Goal: Task Accomplishment & Management: Use online tool/utility

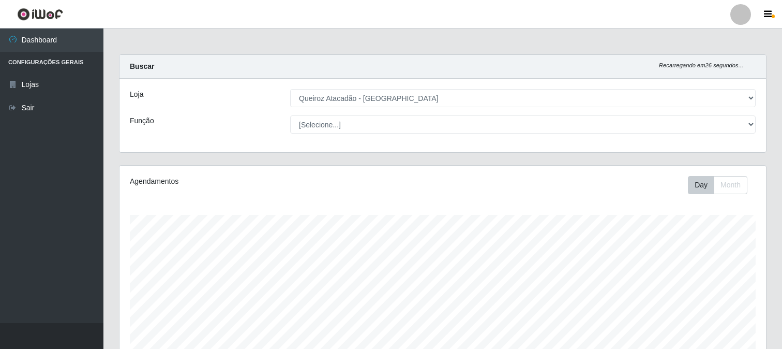
select select "464"
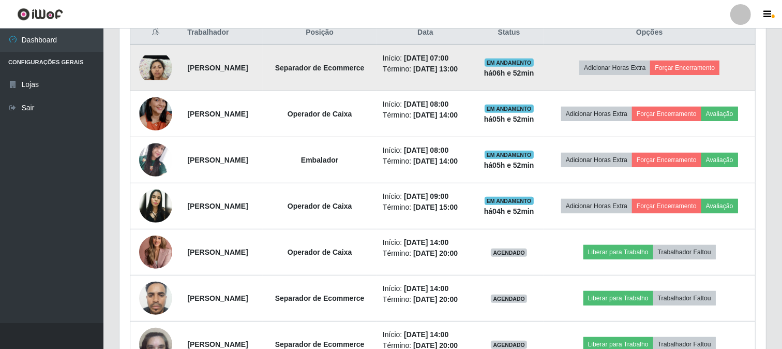
scroll to position [214, 647]
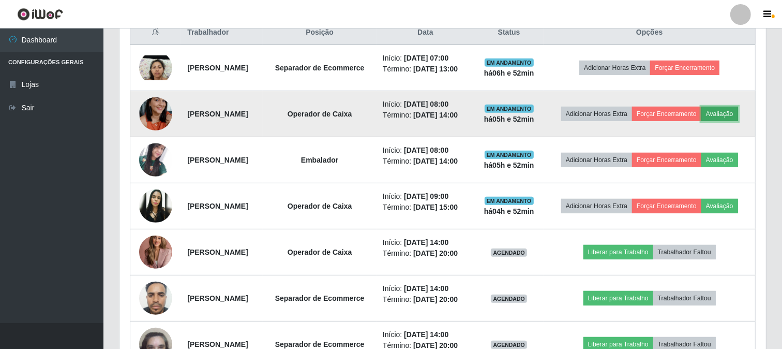
click at [702, 121] on button "Avaliação" at bounding box center [720, 114] width 37 height 14
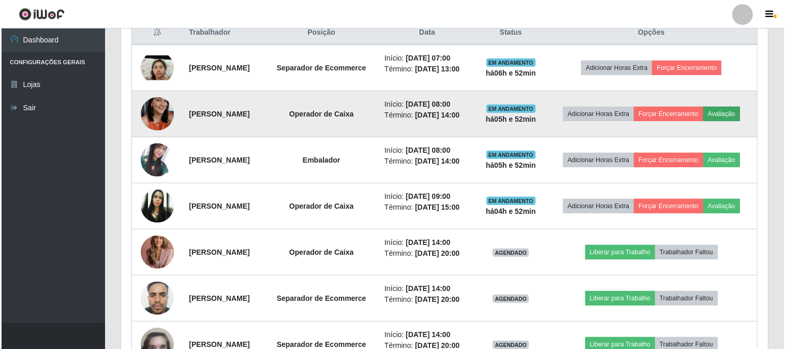
scroll to position [214, 640]
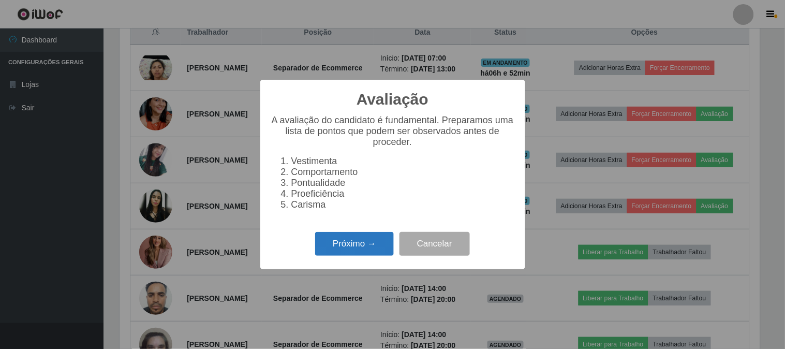
click at [348, 247] on button "Próximo →" at bounding box center [354, 244] width 79 height 24
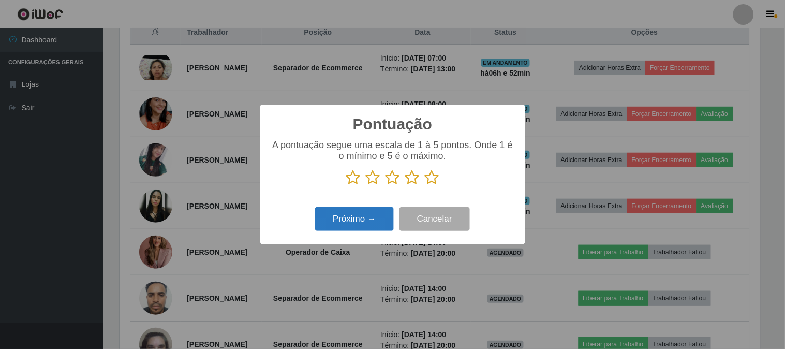
scroll to position [517199, 516773]
drag, startPoint x: 428, startPoint y: 179, endPoint x: 415, endPoint y: 195, distance: 21.0
click at [430, 179] on icon at bounding box center [432, 178] width 14 height 16
click at [425, 185] on input "radio" at bounding box center [425, 185] width 0 height 0
click at [356, 229] on button "Próximo →" at bounding box center [354, 219] width 79 height 24
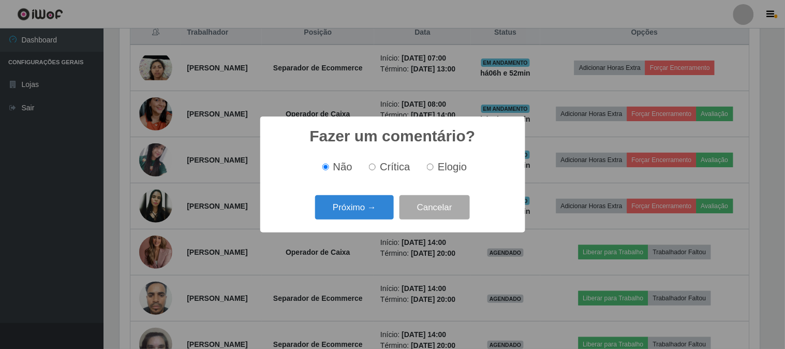
click at [332, 222] on div "Próximo → Cancelar" at bounding box center [393, 206] width 244 height 29
click at [343, 213] on button "Próximo →" at bounding box center [354, 207] width 79 height 24
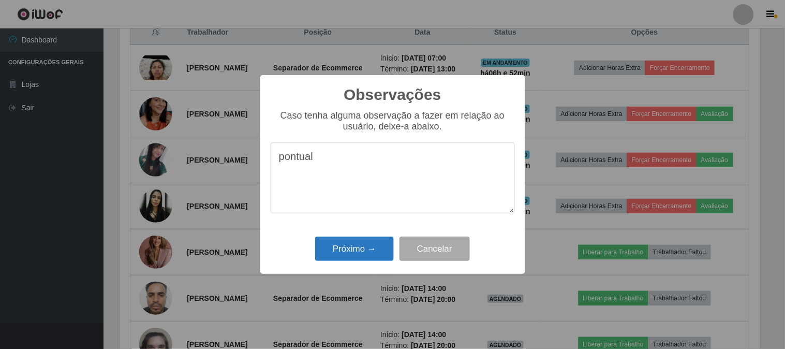
type textarea "pontual"
click at [360, 250] on button "Próximo →" at bounding box center [354, 248] width 79 height 24
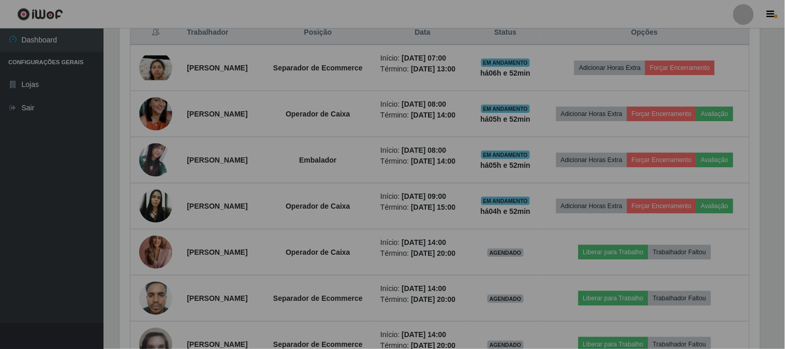
scroll to position [214, 647]
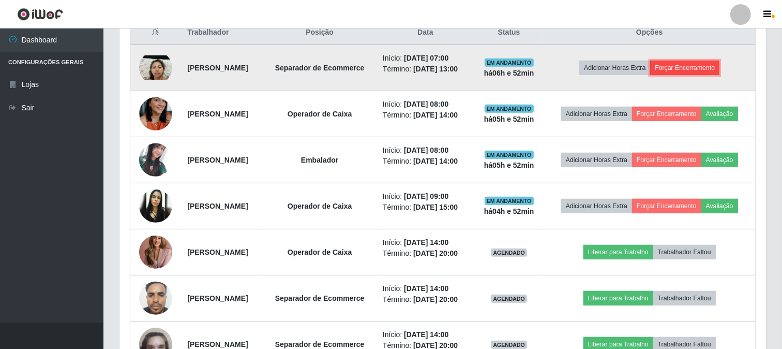
click at [705, 71] on button "Forçar Encerramento" at bounding box center [684, 68] width 69 height 14
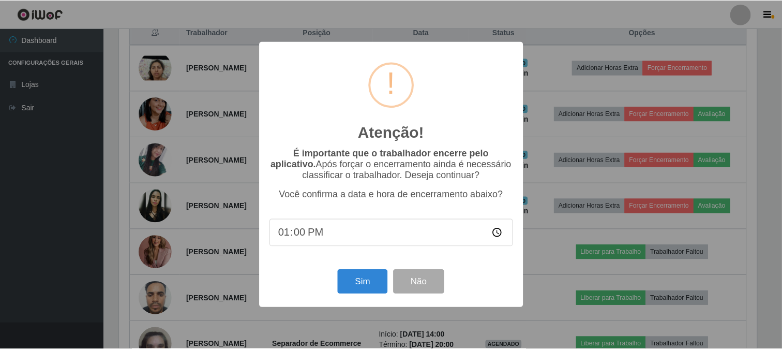
scroll to position [214, 640]
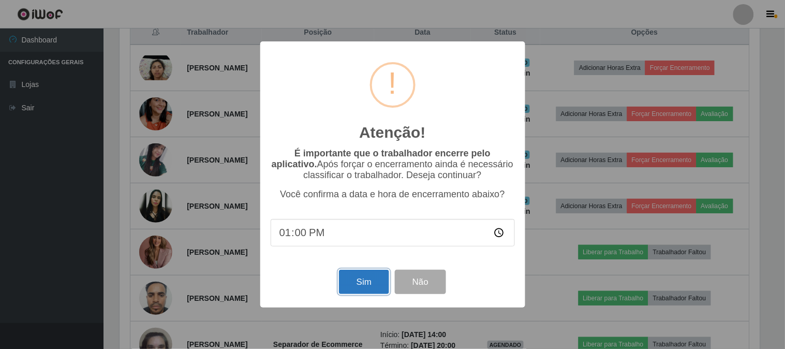
click at [374, 278] on button "Sim" at bounding box center [364, 282] width 50 height 24
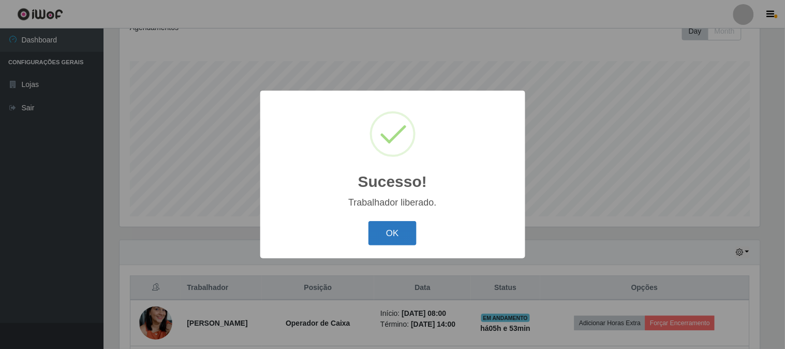
click at [388, 233] on button "OK" at bounding box center [392, 233] width 48 height 24
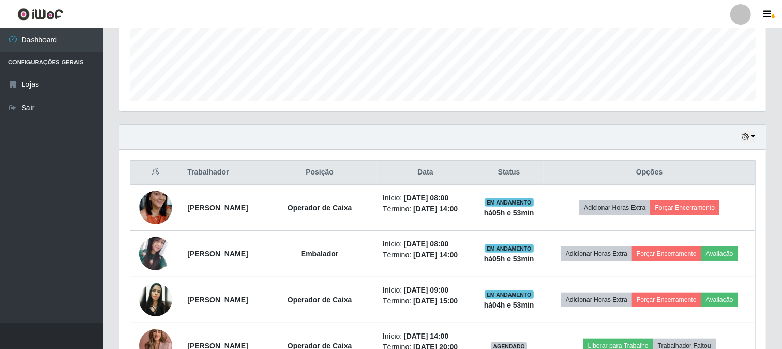
scroll to position [326, 0]
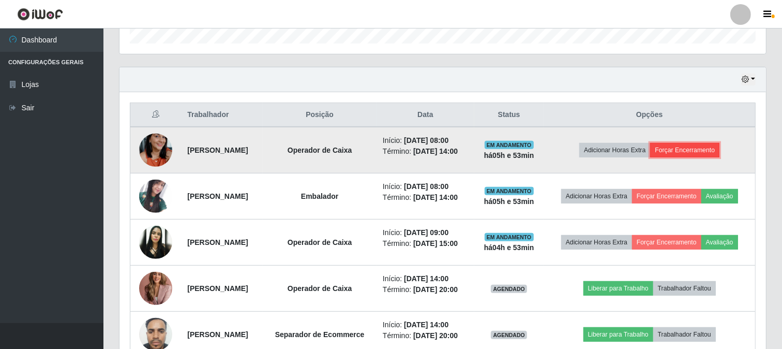
click at [700, 152] on button "Forçar Encerramento" at bounding box center [684, 150] width 69 height 14
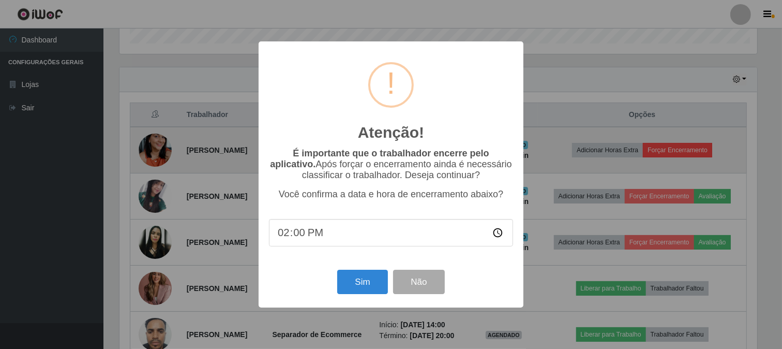
scroll to position [214, 640]
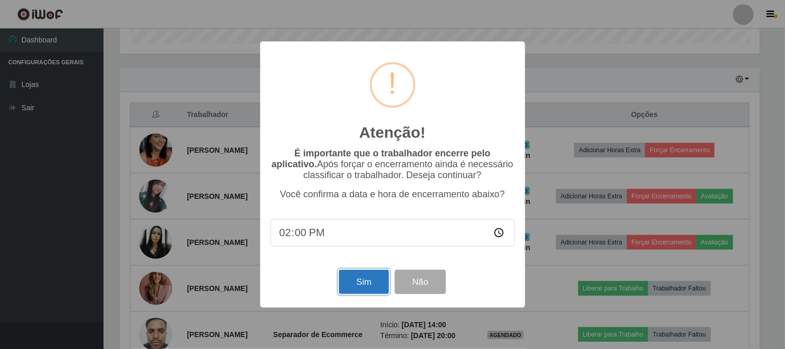
click at [373, 285] on button "Sim" at bounding box center [364, 282] width 50 height 24
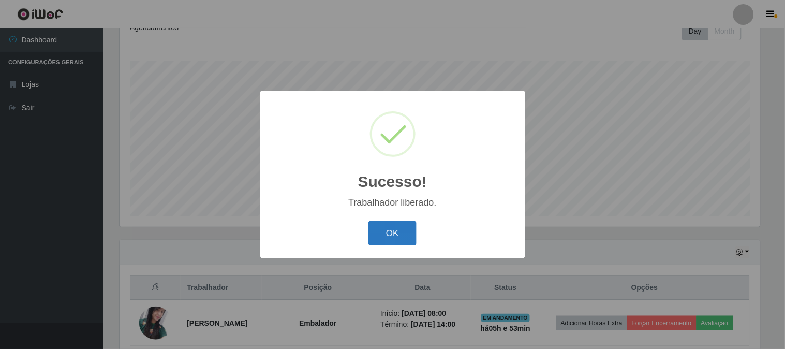
click at [391, 232] on button "OK" at bounding box center [392, 233] width 48 height 24
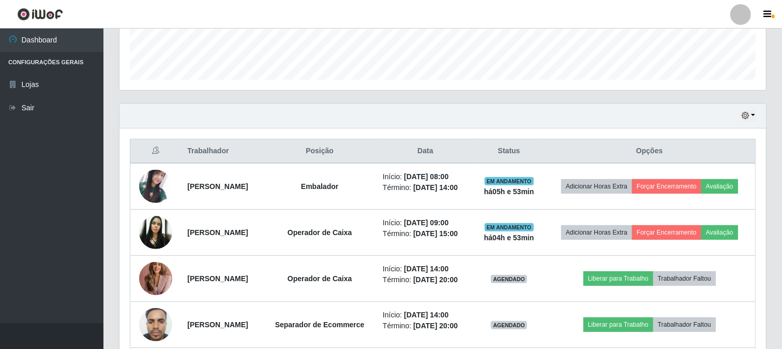
scroll to position [326, 0]
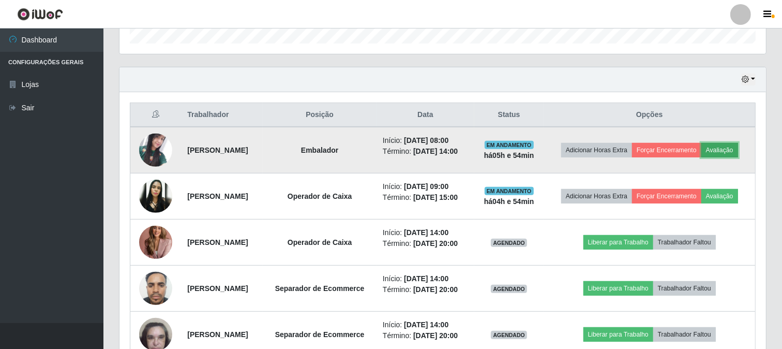
click at [702, 157] on button "Avaliação" at bounding box center [720, 150] width 37 height 14
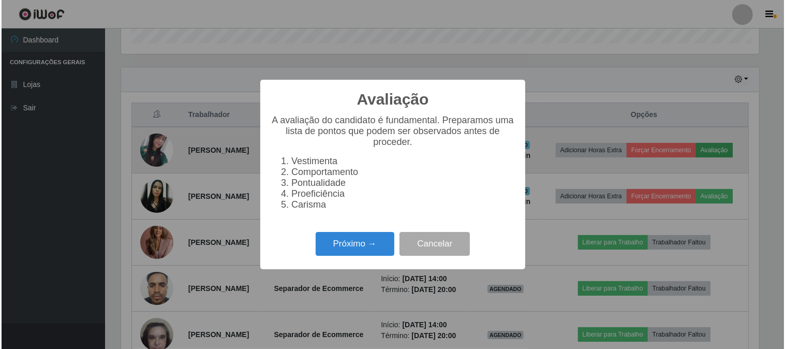
scroll to position [214, 640]
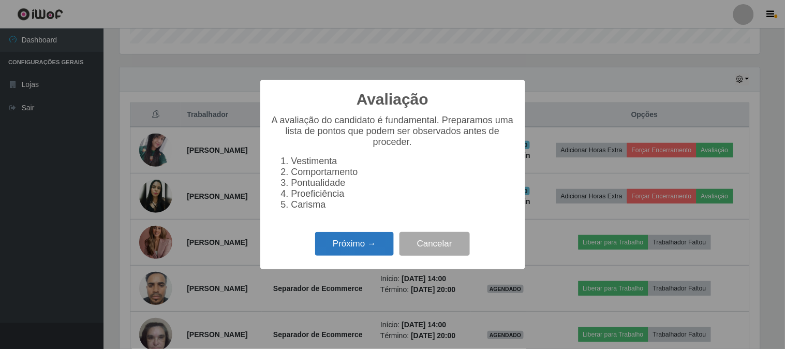
click at [337, 245] on button "Próximo →" at bounding box center [354, 244] width 79 height 24
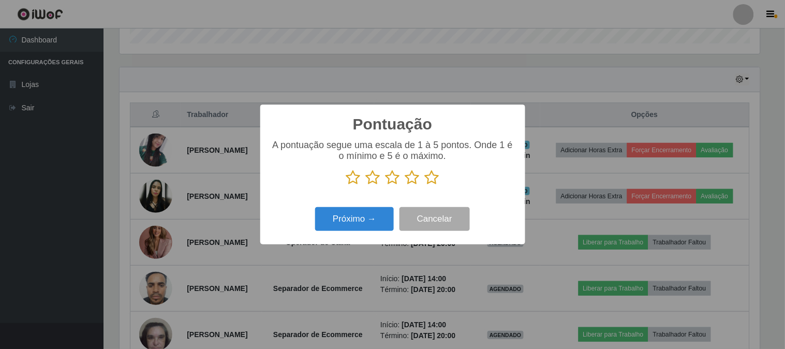
scroll to position [517199, 516773]
click at [433, 178] on icon at bounding box center [432, 178] width 14 height 16
click at [425, 185] on input "radio" at bounding box center [425, 185] width 0 height 0
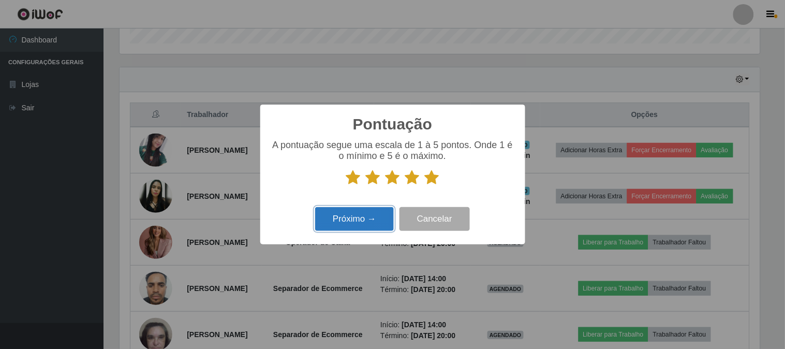
click at [362, 218] on button "Próximo →" at bounding box center [354, 219] width 79 height 24
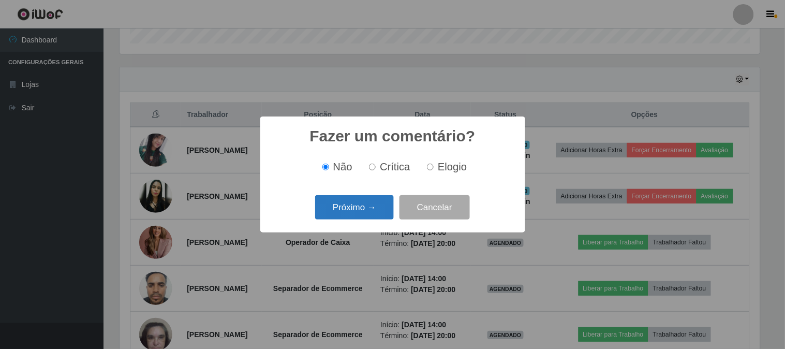
click at [373, 207] on button "Próximo →" at bounding box center [354, 207] width 79 height 24
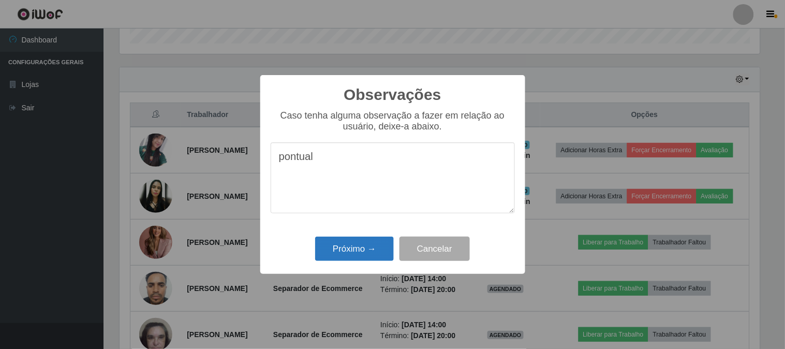
type textarea "pontual"
click at [366, 251] on button "Próximo →" at bounding box center [354, 248] width 79 height 24
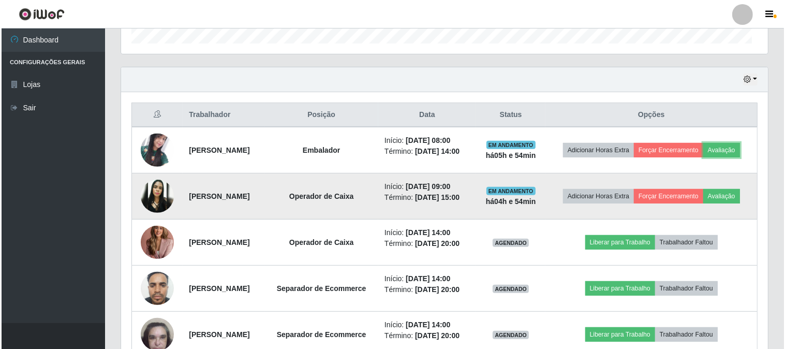
scroll to position [214, 647]
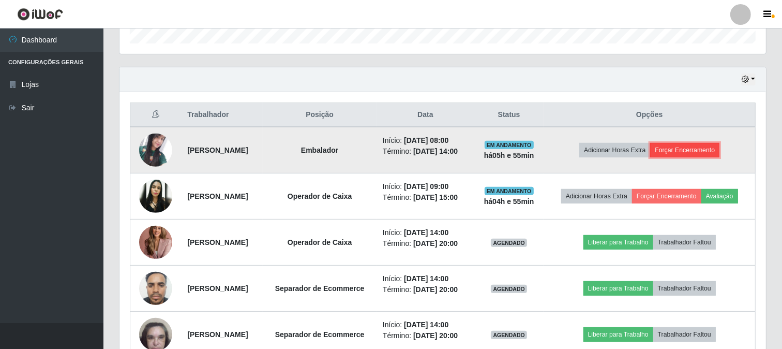
click at [692, 154] on button "Forçar Encerramento" at bounding box center [684, 150] width 69 height 14
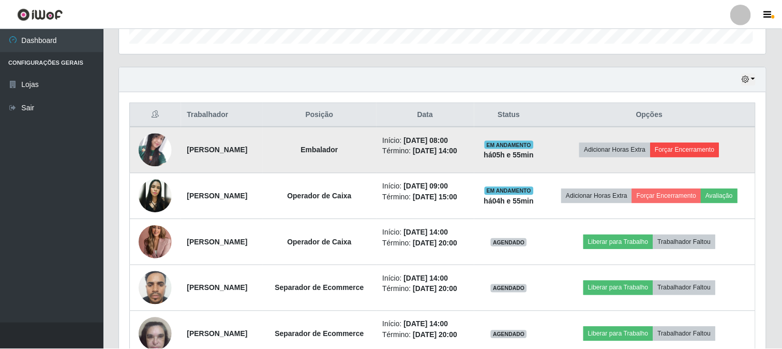
scroll to position [214, 640]
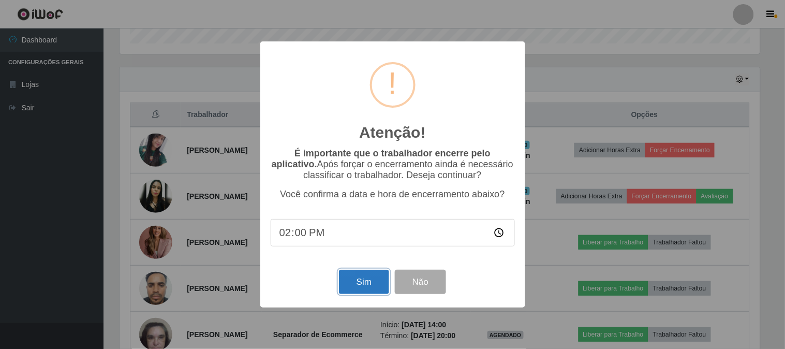
click at [371, 285] on button "Sim" at bounding box center [364, 282] width 50 height 24
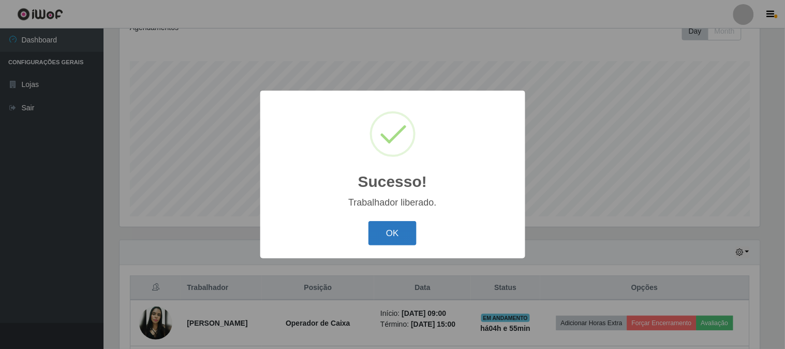
click at [380, 234] on button "OK" at bounding box center [392, 233] width 48 height 24
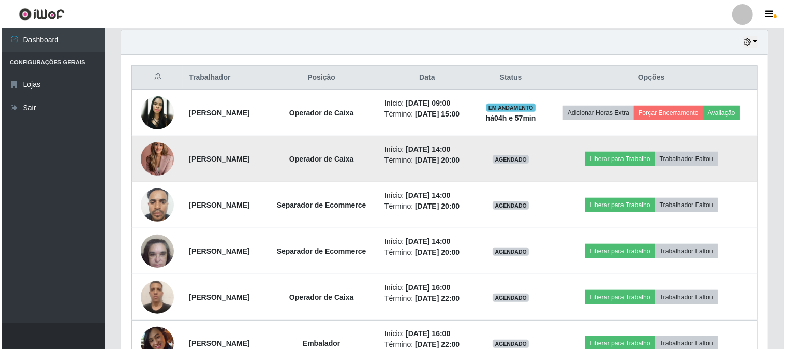
scroll to position [384, 0]
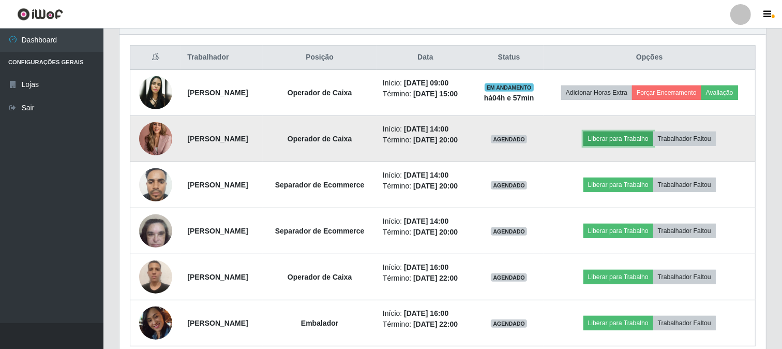
click at [635, 146] on button "Liberar para Trabalho" at bounding box center [619, 138] width 70 height 14
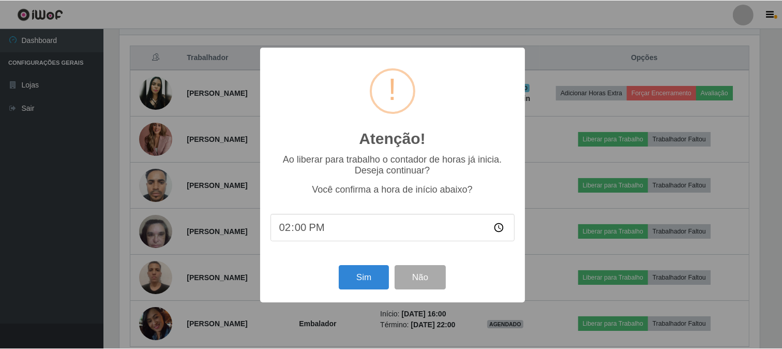
scroll to position [214, 640]
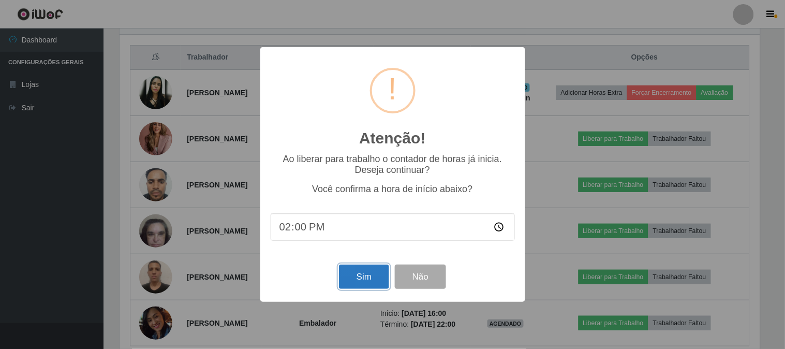
click at [374, 278] on button "Sim" at bounding box center [364, 276] width 50 height 24
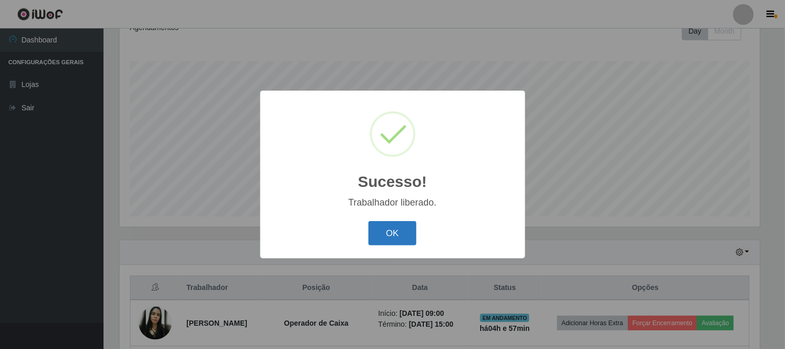
click at [397, 238] on button "OK" at bounding box center [392, 233] width 48 height 24
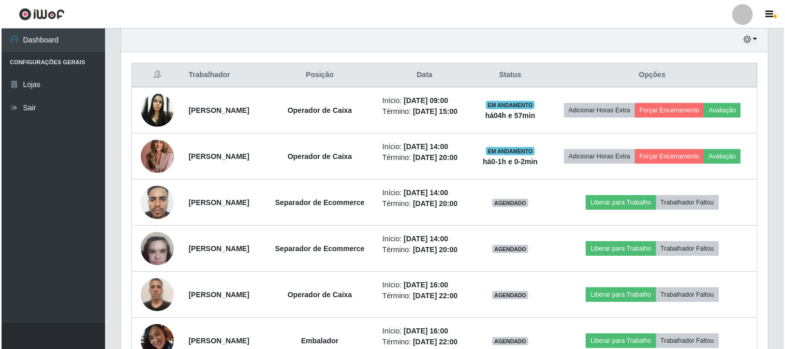
scroll to position [384, 0]
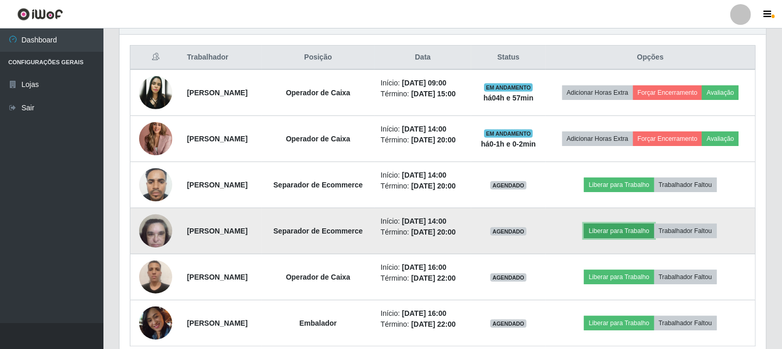
click at [634, 238] on button "Liberar para Trabalho" at bounding box center [619, 231] width 70 height 14
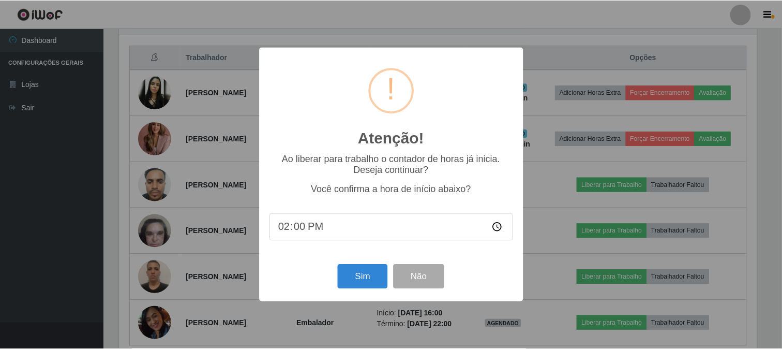
scroll to position [214, 640]
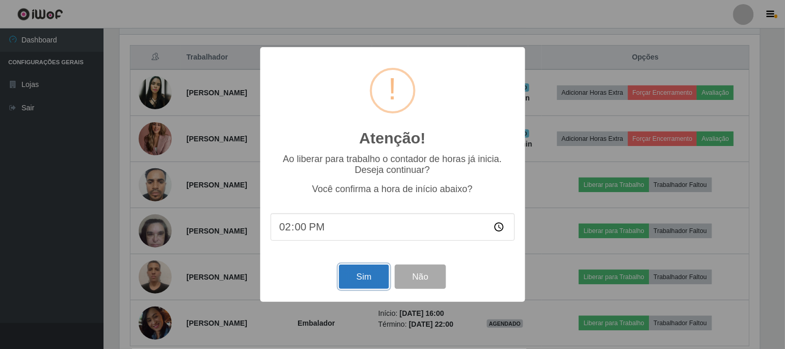
click at [354, 273] on button "Sim" at bounding box center [364, 276] width 50 height 24
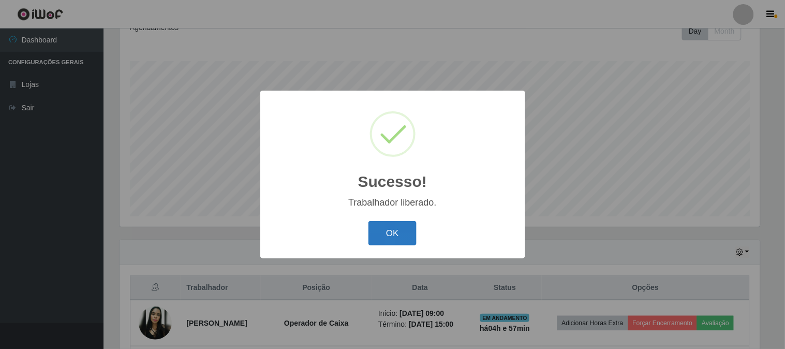
click at [404, 230] on button "OK" at bounding box center [392, 233] width 48 height 24
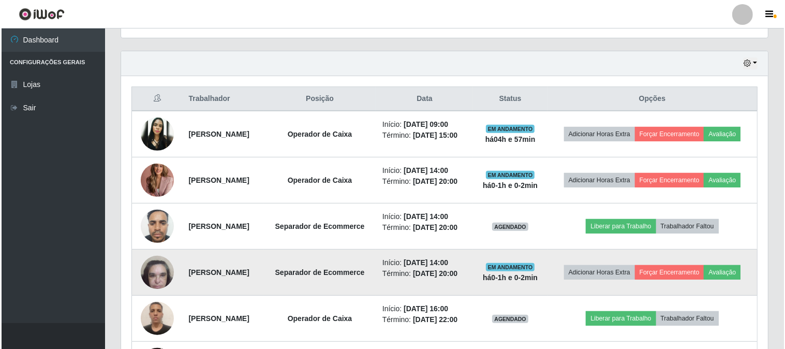
scroll to position [441, 0]
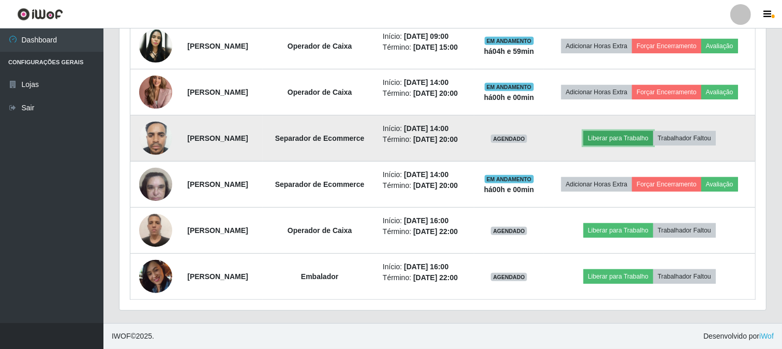
click at [638, 141] on button "Liberar para Trabalho" at bounding box center [619, 138] width 70 height 14
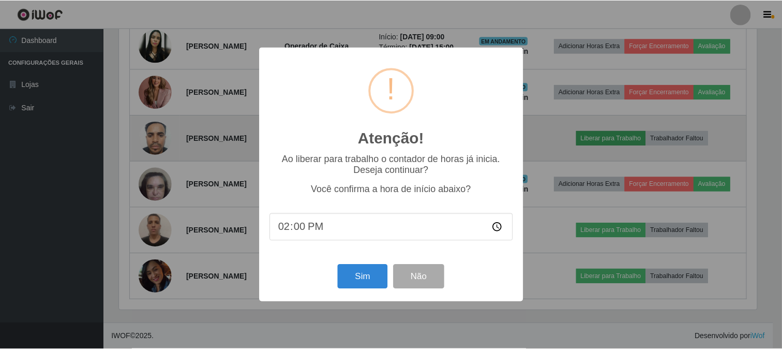
scroll to position [214, 640]
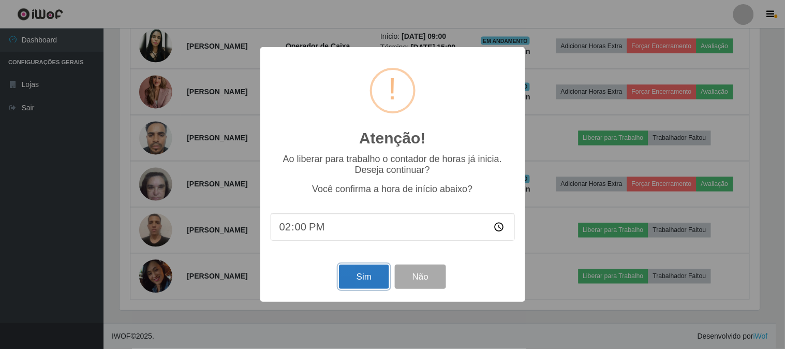
click at [372, 277] on button "Sim" at bounding box center [364, 276] width 50 height 24
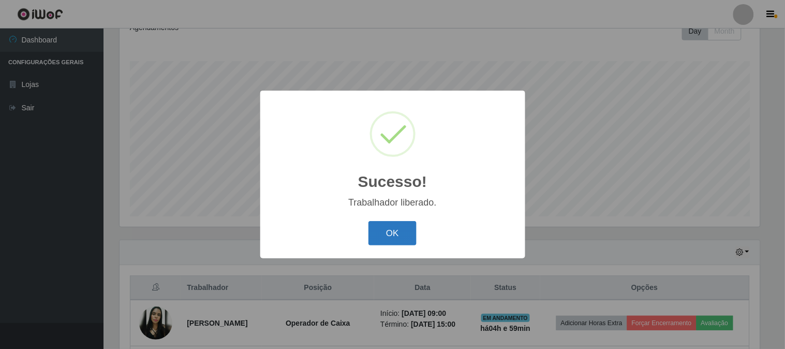
click at [390, 225] on button "OK" at bounding box center [392, 233] width 48 height 24
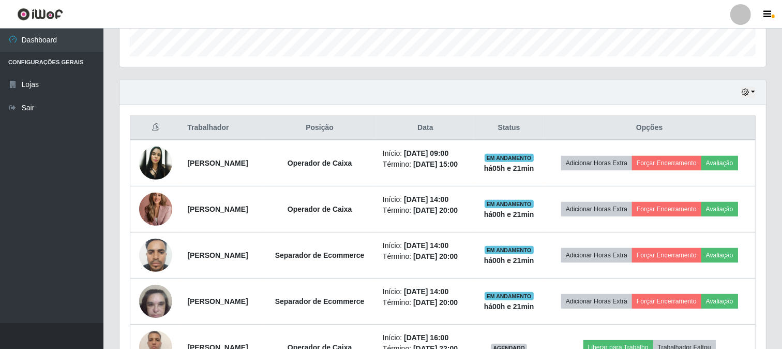
scroll to position [326, 0]
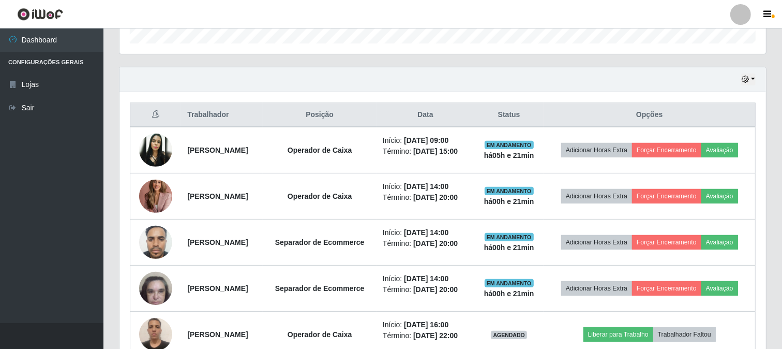
click at [756, 76] on div "Hoje 1 dia 3 dias 1 Semana Não encerrados" at bounding box center [443, 79] width 647 height 25
click at [755, 77] on button "button" at bounding box center [748, 79] width 14 height 12
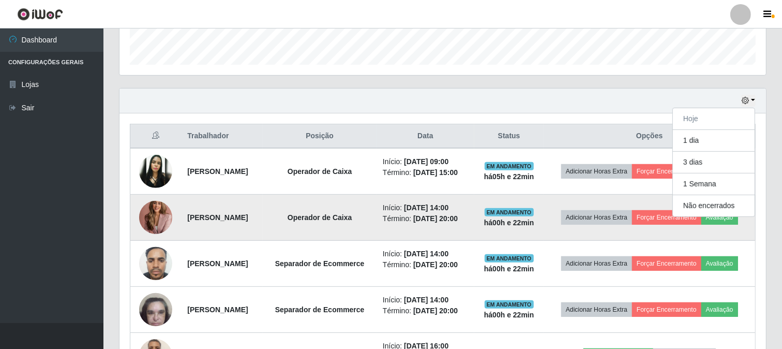
scroll to position [304, 0]
